Goal: Information Seeking & Learning: Learn about a topic

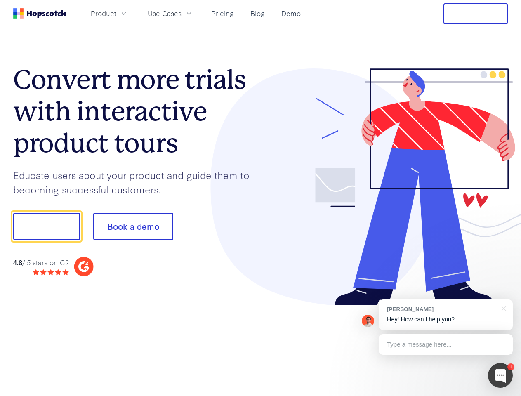
click at [261, 198] on div at bounding box center [385, 186] width 248 height 237
click at [116, 13] on span "Product" at bounding box center [104, 13] width 26 height 10
click at [182, 13] on span "Use Cases" at bounding box center [165, 13] width 34 height 10
click at [476, 14] on button "Free Trial" at bounding box center [476, 13] width 64 height 21
click at [46, 227] on button "Show me!" at bounding box center [46, 226] width 67 height 27
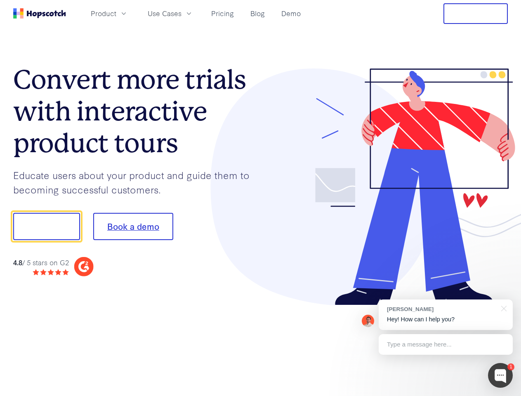
click at [133, 227] on button "Book a demo" at bounding box center [133, 226] width 80 height 27
click at [500, 375] on div at bounding box center [500, 375] width 25 height 25
click at [446, 315] on div "[PERSON_NAME] Hey! How can I help you?" at bounding box center [446, 315] width 134 height 31
click at [503, 308] on div at bounding box center [435, 225] width 155 height 275
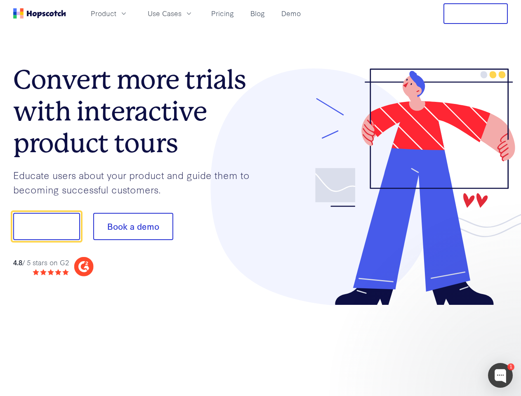
click at [446, 345] on div at bounding box center [435, 225] width 155 height 275
